Goal: Task Accomplishment & Management: Complete application form

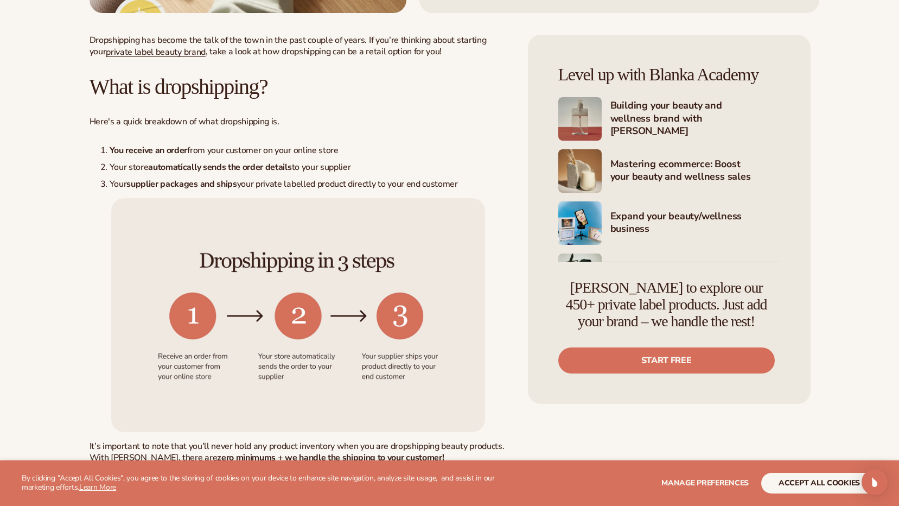
scroll to position [488, 0]
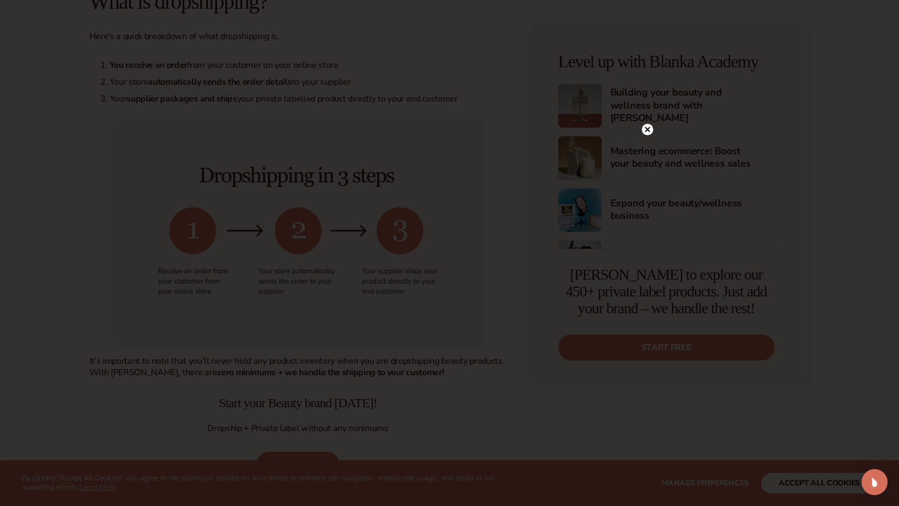
click at [649, 126] on circle at bounding box center [647, 129] width 11 height 11
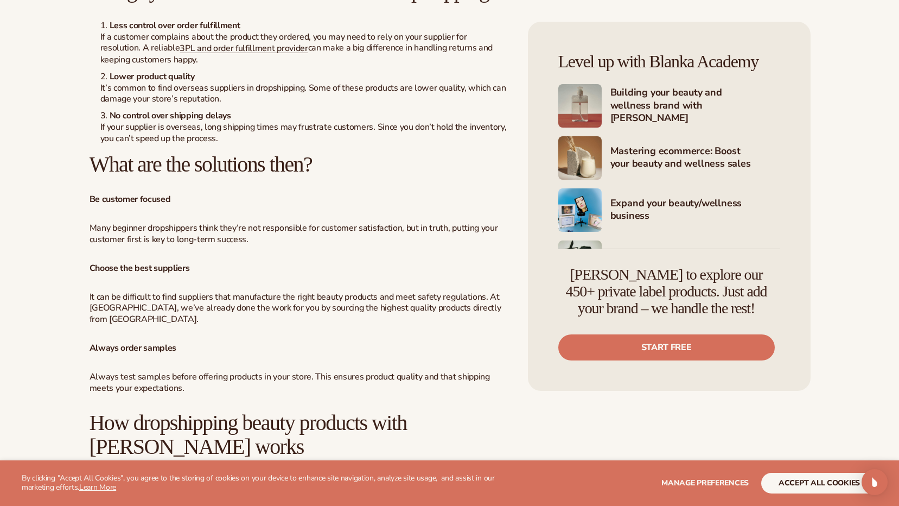
scroll to position [2062, 0]
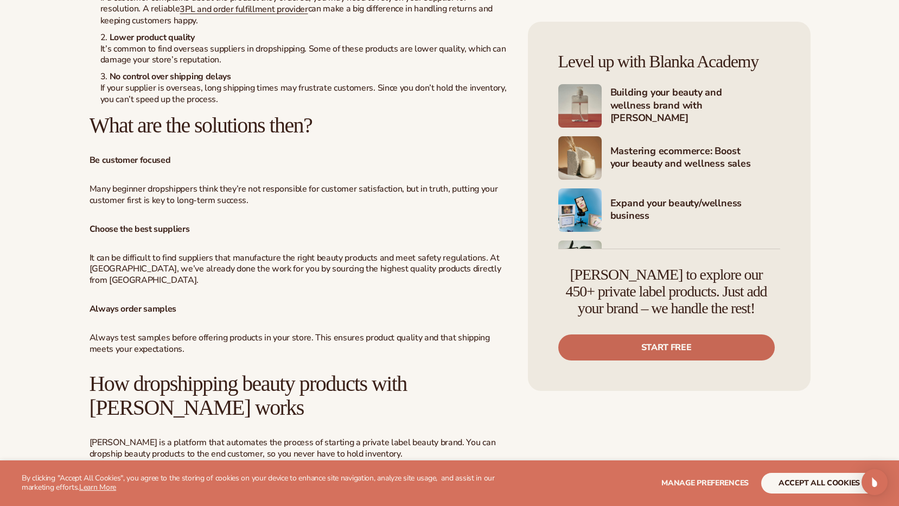
click at [621, 343] on link "Start free" at bounding box center [666, 347] width 216 height 26
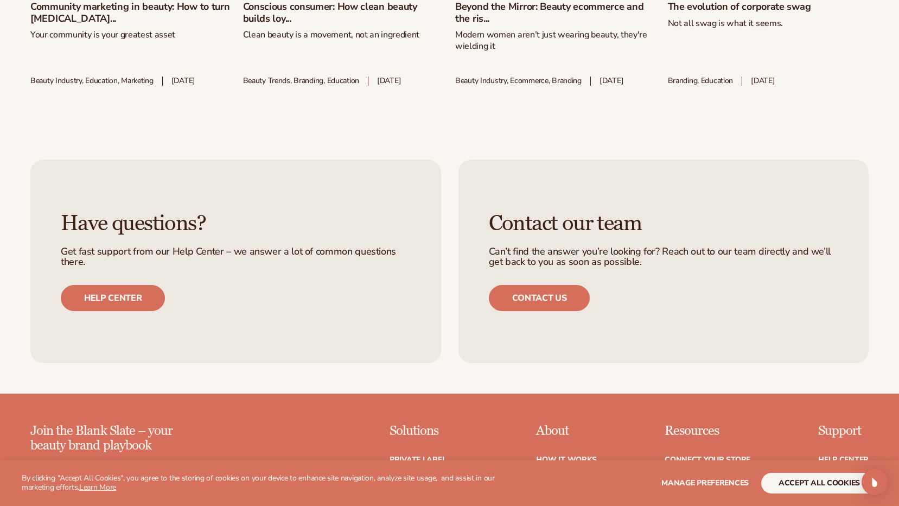
scroll to position [4612, 0]
